Goal: Use online tool/utility

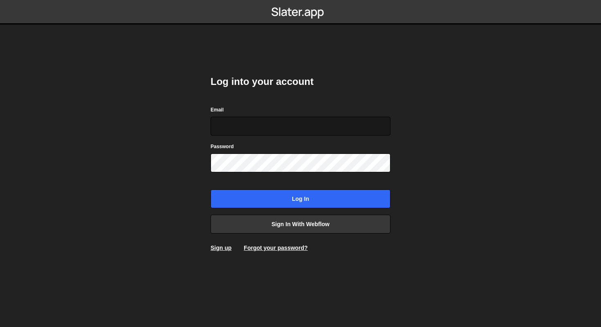
click at [266, 128] on input "Email" at bounding box center [300, 126] width 180 height 19
click at [112, 172] on body "Log into your account Email Password Log in Sign in with Webflow Sign up Forgot…" at bounding box center [300, 163] width 601 height 327
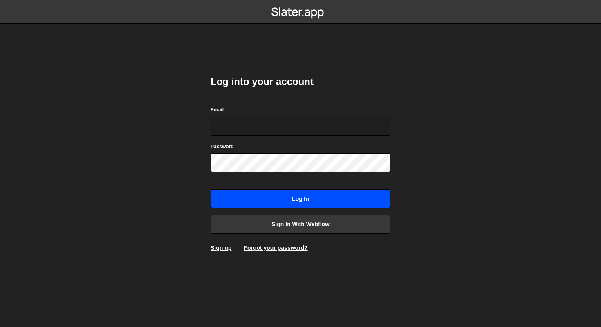
click at [297, 208] on input "Log in" at bounding box center [300, 199] width 180 height 19
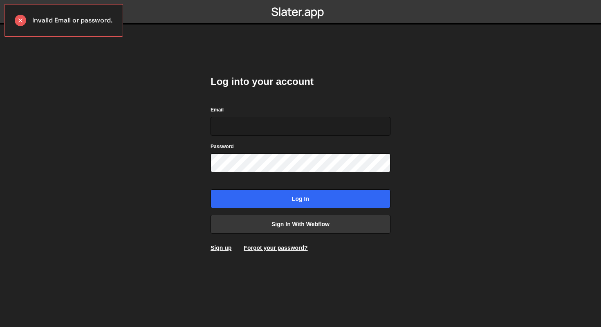
click at [188, 141] on body "Invalid Email or password. Log into your account Email Password Log in Sign in …" at bounding box center [300, 163] width 601 height 327
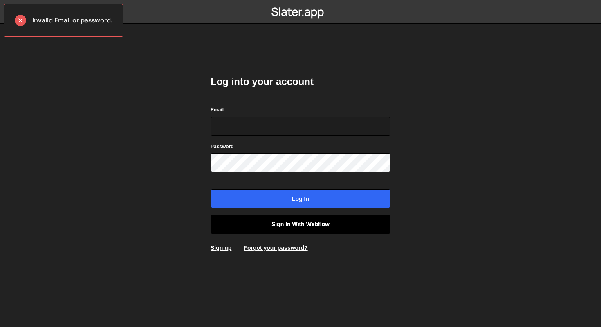
click at [255, 219] on link "Sign in with Webflow" at bounding box center [300, 224] width 180 height 19
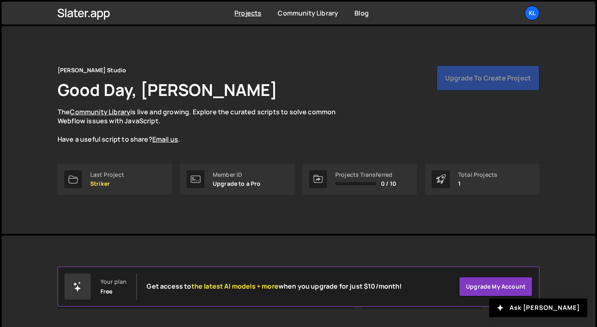
scroll to position [93, 0]
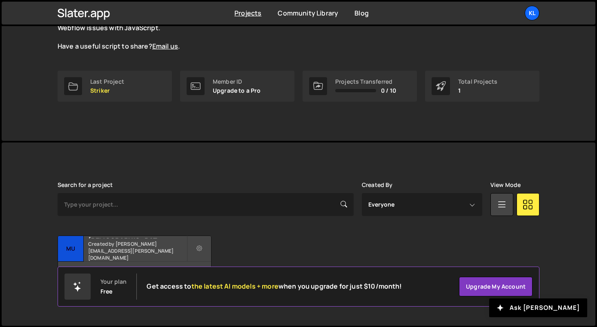
click at [151, 239] on h2 "[DEMOGRAPHIC_DATA] Business School" at bounding box center [137, 237] width 98 height 2
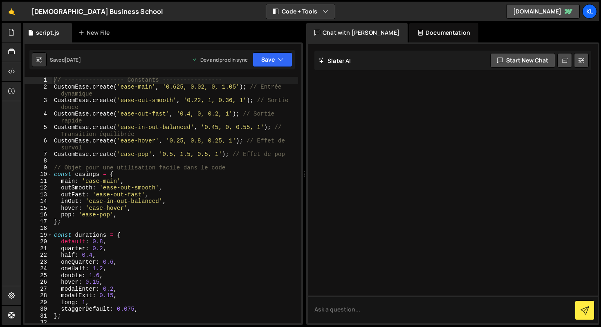
type textarea "CustomEase.create('ease-hover', '0.25, 0.8, 0.25, 1'); // Effet de survol"
click at [151, 141] on div "// ----------------- Constants ----------------- CustomEase . create ( 'ease-ma…" at bounding box center [175, 207] width 246 height 260
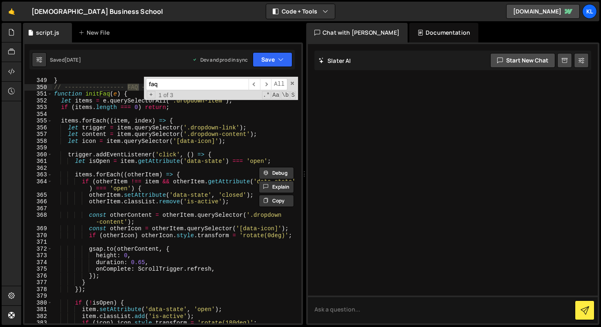
scroll to position [2465, 0]
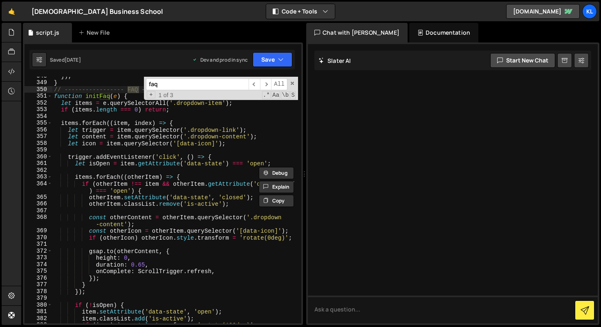
type input "faq"
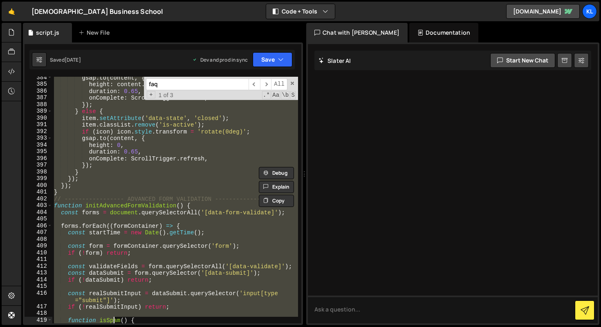
scroll to position [2719, 0]
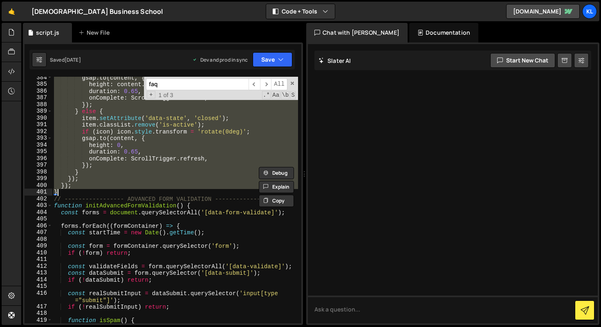
drag, startPoint x: 54, startPoint y: 98, endPoint x: 102, endPoint y: 193, distance: 106.5
click at [102, 193] on div "gsap . to ( content , { height : content . scrollHeight , duration : 0.65 , onC…" at bounding box center [175, 204] width 246 height 260
type textarea "}); }"
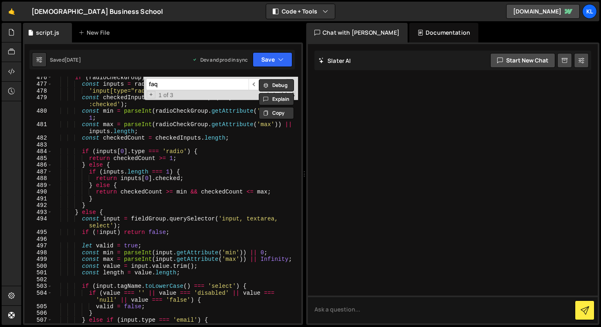
scroll to position [3309, 0]
